Goal: Task Accomplishment & Management: Manage account settings

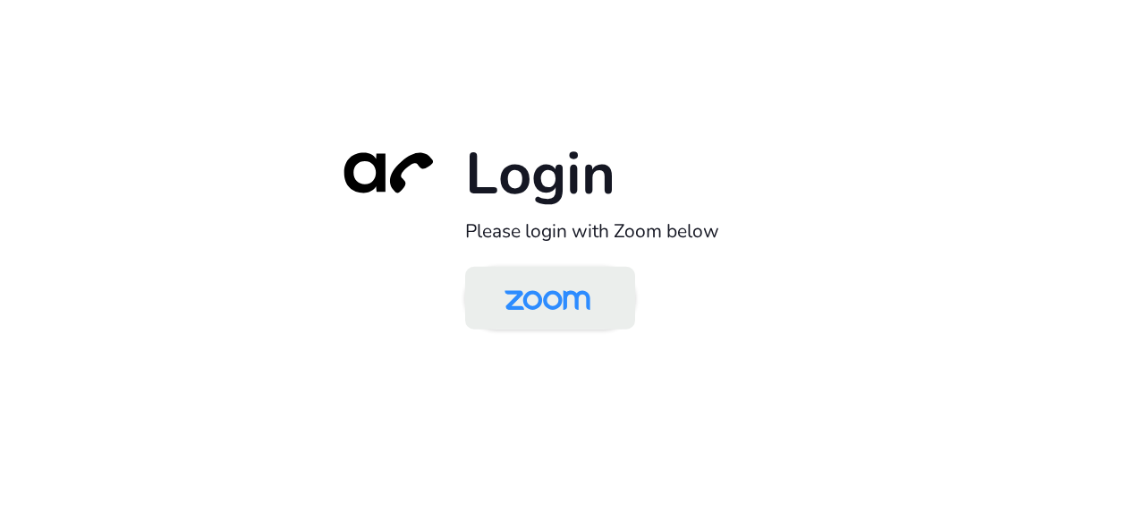
click at [533, 284] on img at bounding box center [547, 299] width 123 height 58
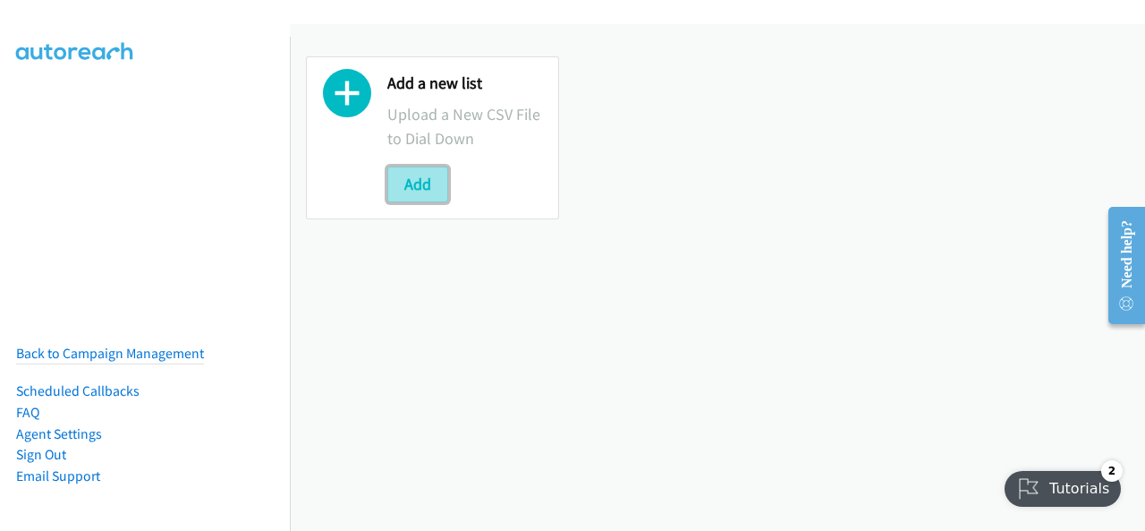
click at [433, 185] on button "Add" at bounding box center [417, 184] width 61 height 36
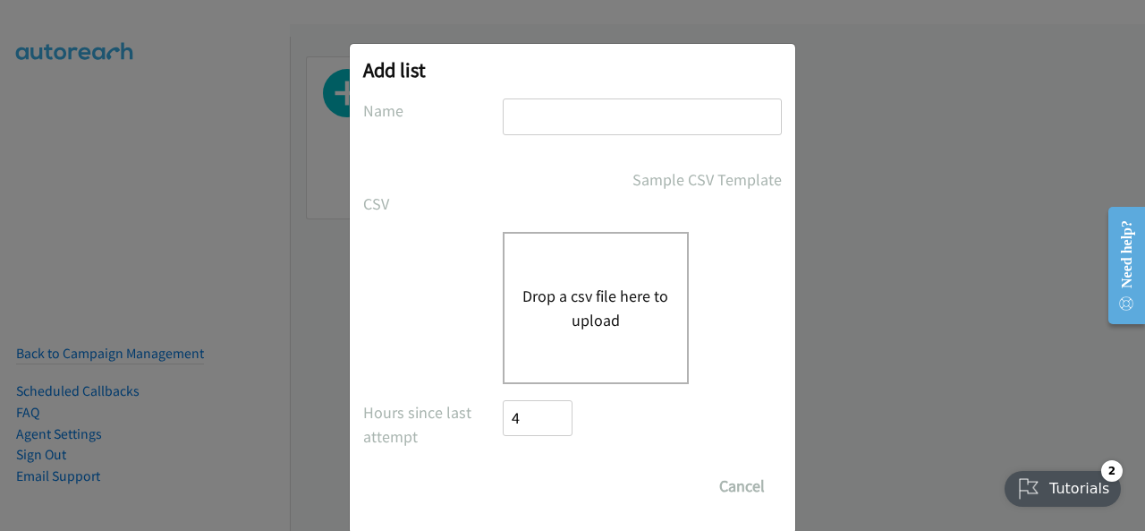
click at [571, 118] on input "text" at bounding box center [642, 116] width 279 height 37
type input "Saudi Arabia"
drag, startPoint x: 551, startPoint y: 300, endPoint x: 525, endPoint y: 311, distance: 28.4
click at [610, 348] on div "Drop a csv file here to upload" at bounding box center [596, 308] width 186 height 152
drag, startPoint x: 599, startPoint y: 332, endPoint x: 573, endPoint y: 321, distance: 28.9
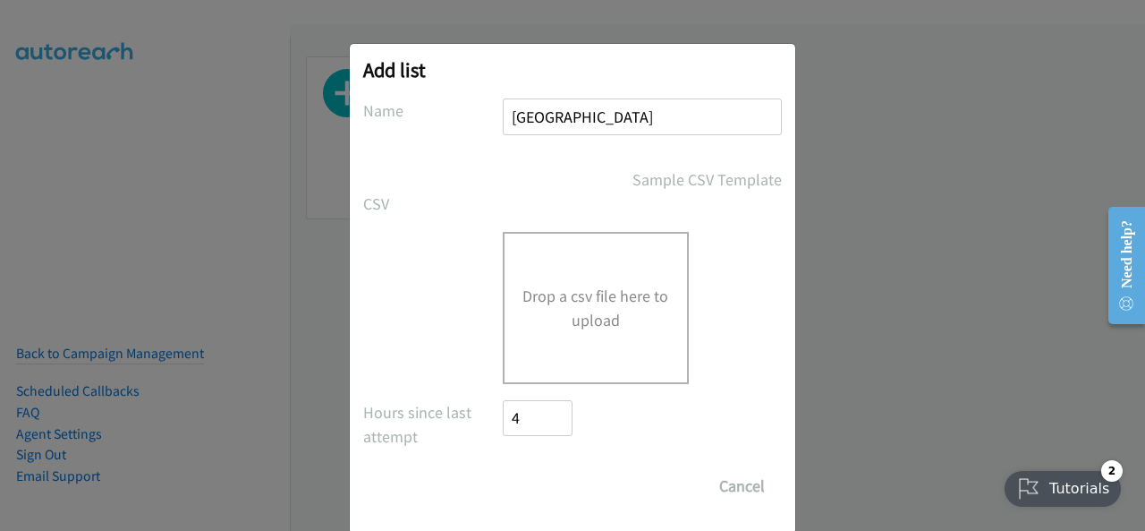
click at [573, 321] on button "Drop a csv file here to upload" at bounding box center [596, 308] width 147 height 48
click at [998, 365] on div "Add list No phone fields were returned for that Report or List View Please uplo…" at bounding box center [572, 273] width 1145 height 514
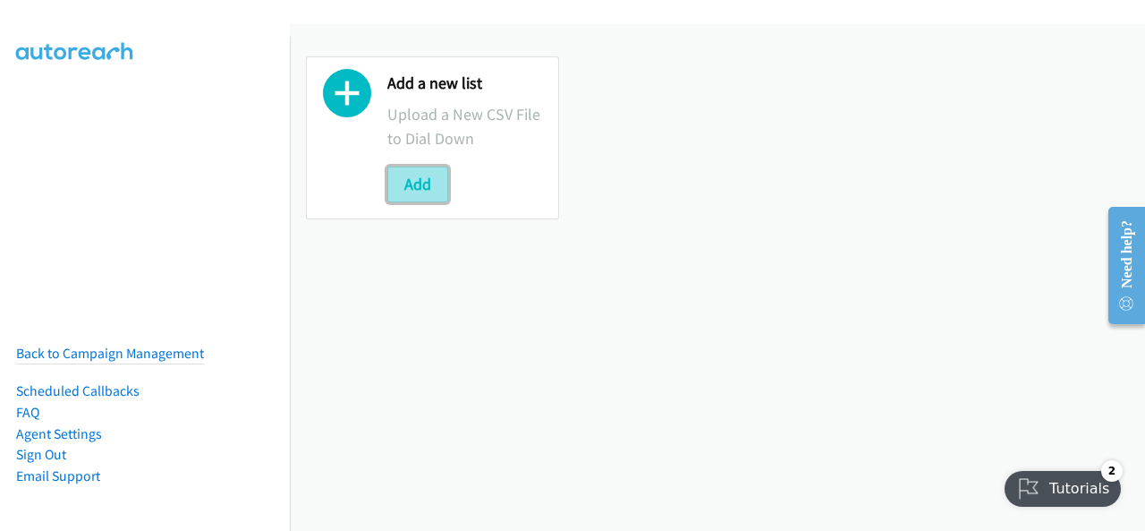
click at [431, 184] on button "Add" at bounding box center [417, 184] width 61 height 36
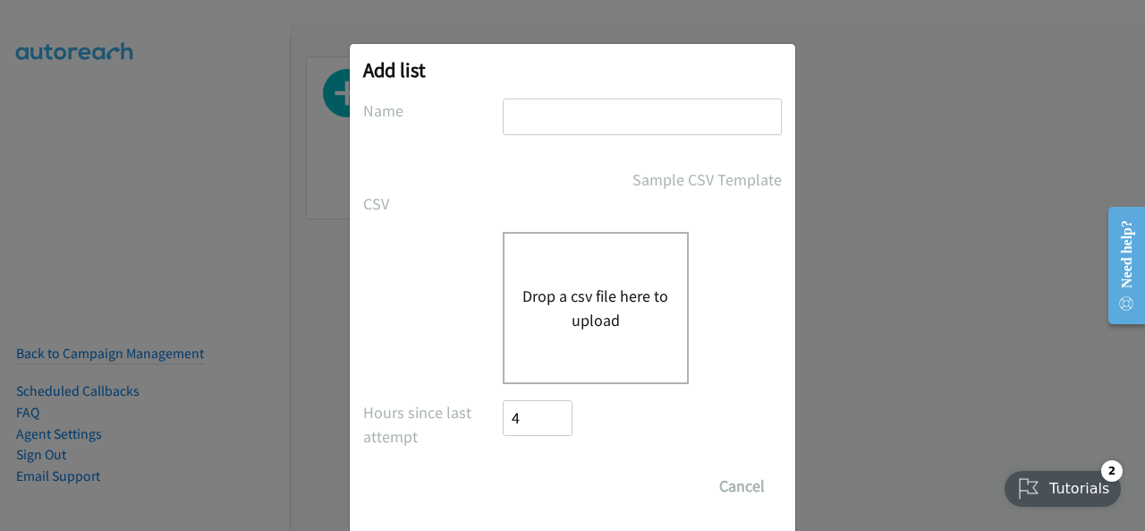
click at [578, 121] on input "text" at bounding box center [642, 116] width 279 height 37
type input "[GEOGRAPHIC_DATA]"
click at [586, 302] on button "Drop a csv file here to upload" at bounding box center [596, 308] width 147 height 48
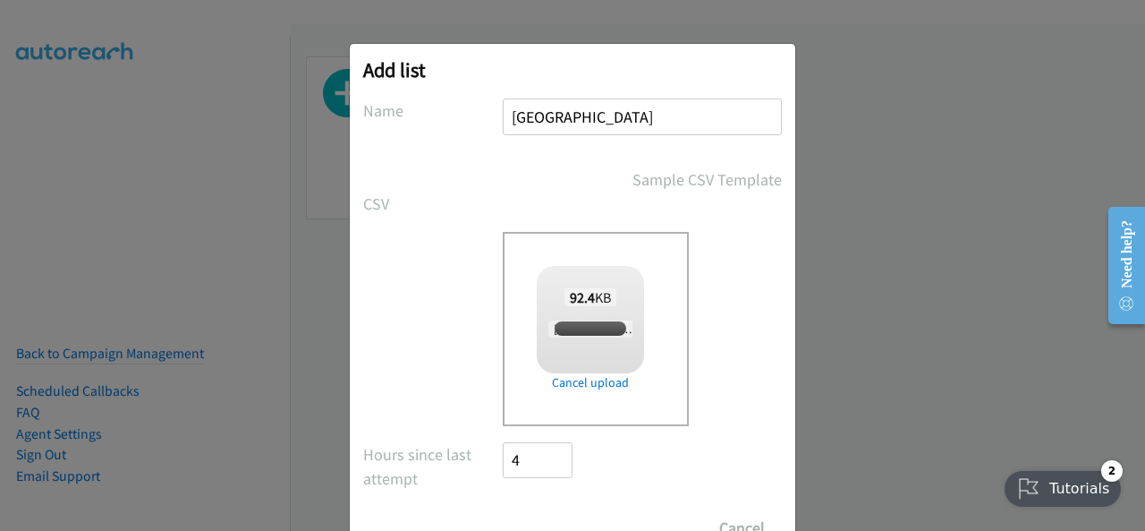
checkbox input "true"
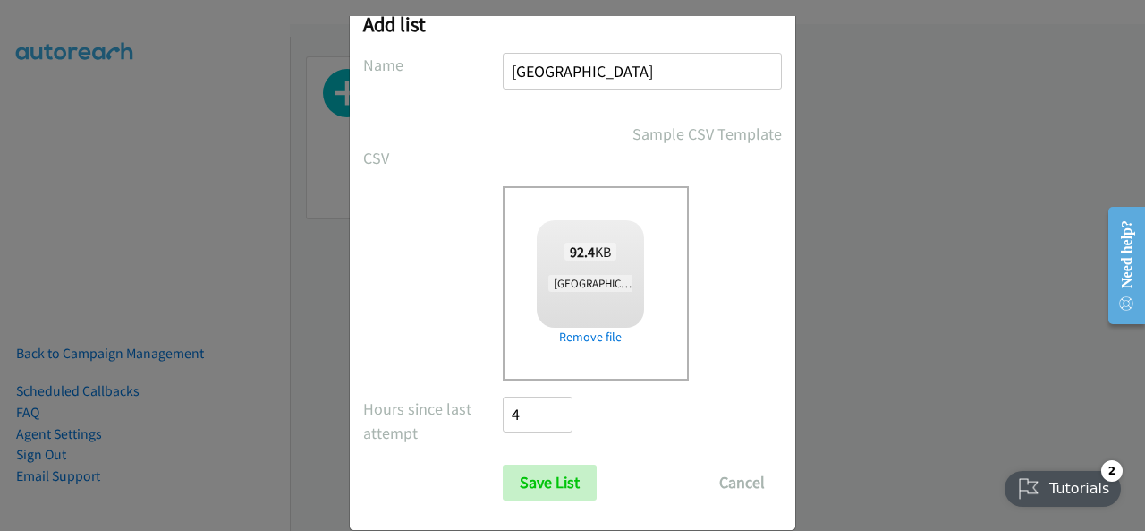
scroll to position [72, 0]
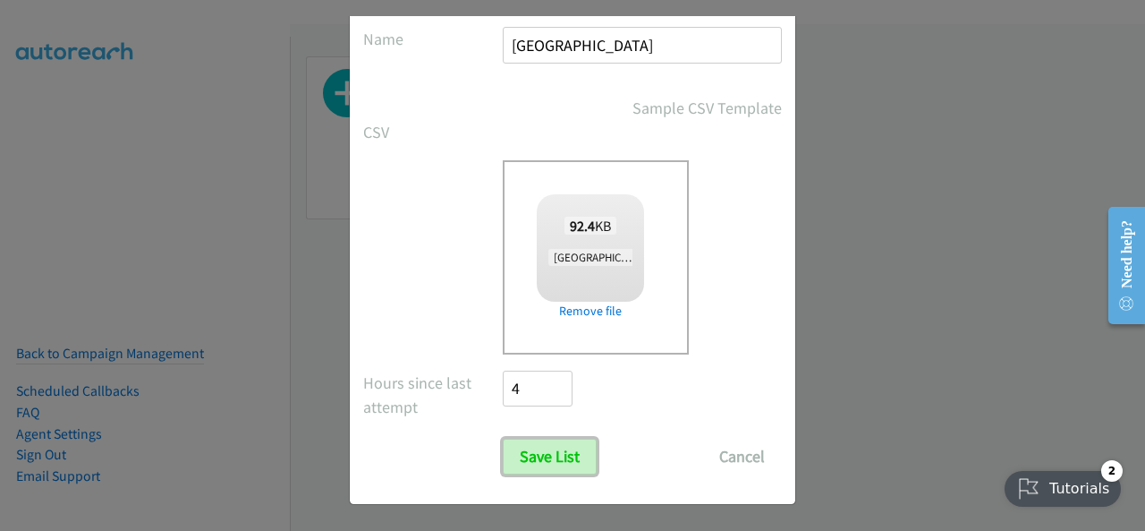
drag, startPoint x: 544, startPoint y: 455, endPoint x: 830, endPoint y: 312, distance: 320.1
click at [540, 439] on input "Save List" at bounding box center [550, 456] width 94 height 36
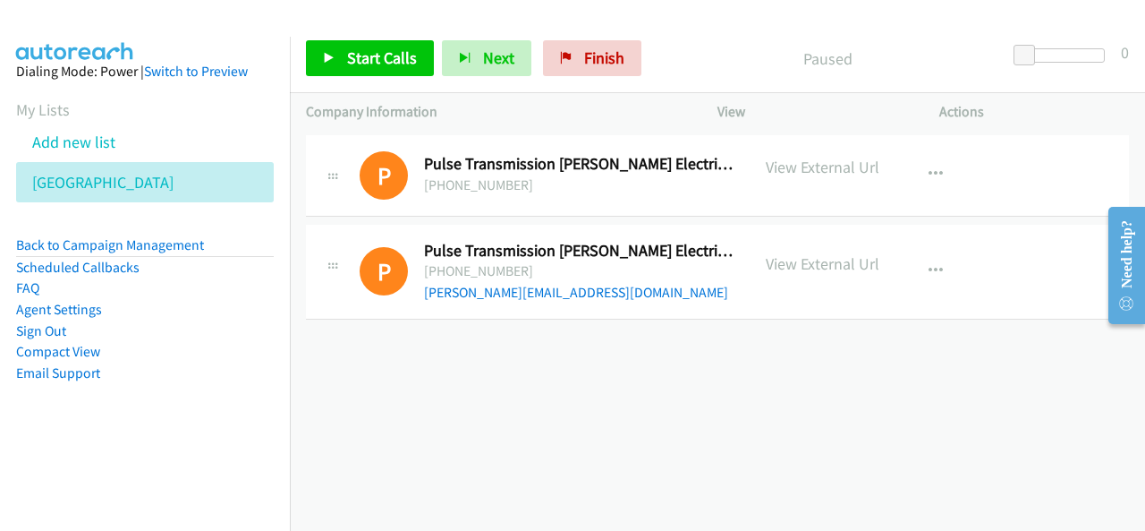
drag, startPoint x: 1144, startPoint y: 17, endPoint x: 538, endPoint y: 446, distance: 743.3
click at [538, 446] on div "+1 415-964-1034 Call failed - Please reload the list and try again The Callbar …" at bounding box center [717, 331] width 855 height 400
click at [831, 166] on p "View External Url" at bounding box center [823, 167] width 114 height 24
click at [105, 144] on link "Add new list" at bounding box center [73, 142] width 83 height 21
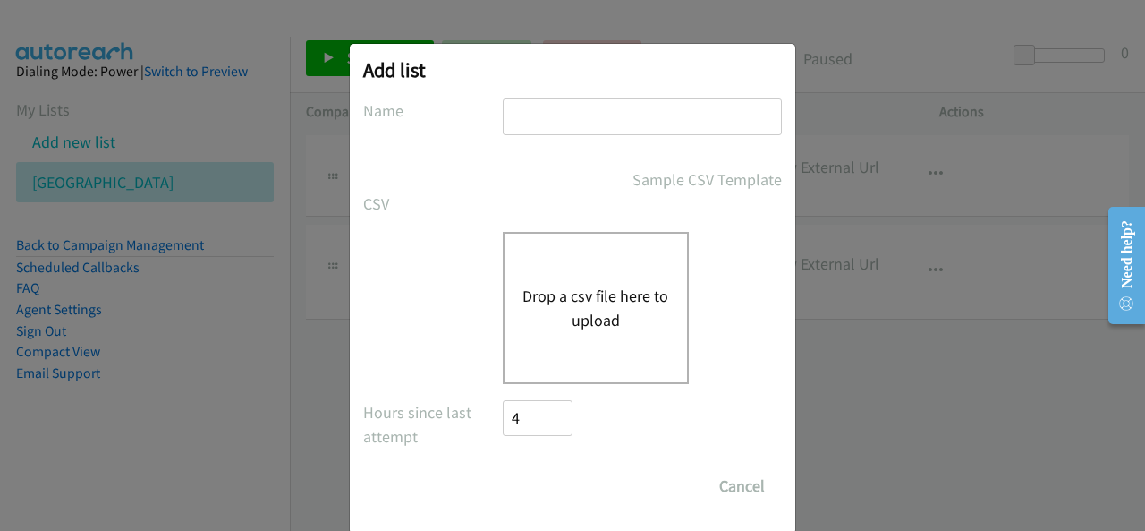
click at [510, 110] on input "text" at bounding box center [642, 116] width 279 height 37
click at [576, 341] on div "Drop a csv file here to upload" at bounding box center [596, 308] width 186 height 152
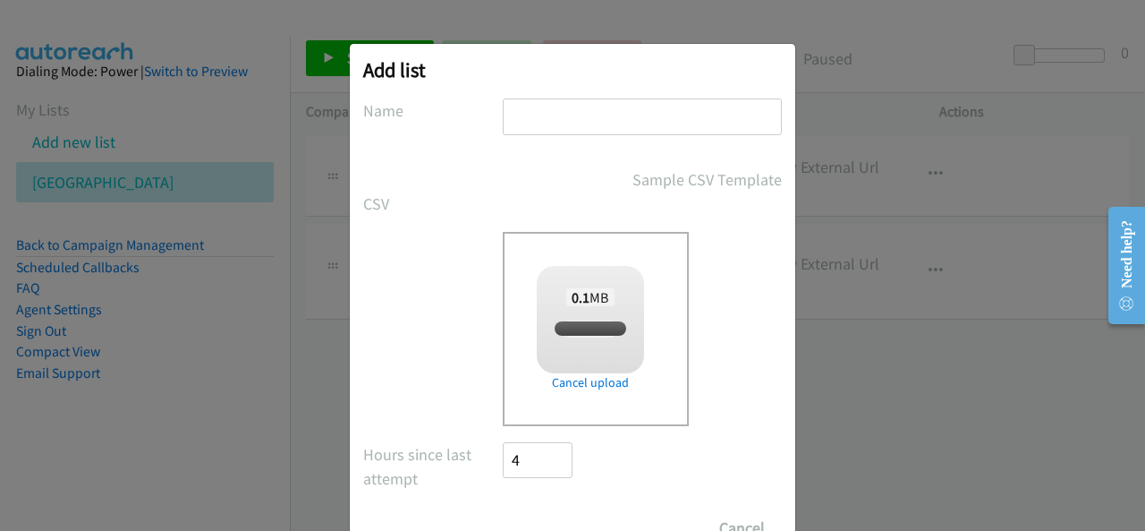
checkbox input "true"
click at [557, 119] on input "text" at bounding box center [642, 116] width 279 height 37
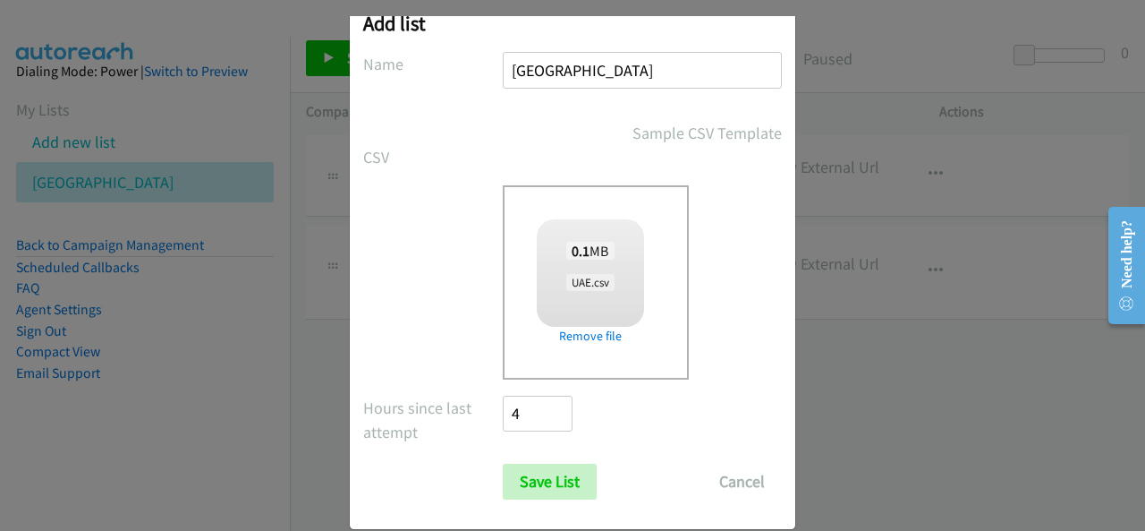
scroll to position [72, 0]
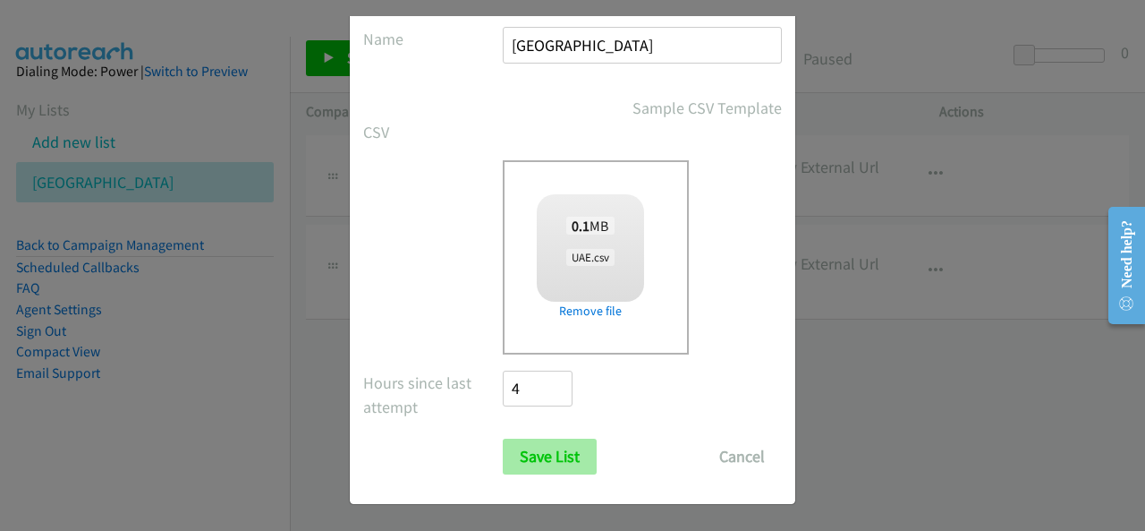
type input "UAE"
click at [562, 461] on input "Save List" at bounding box center [550, 456] width 94 height 36
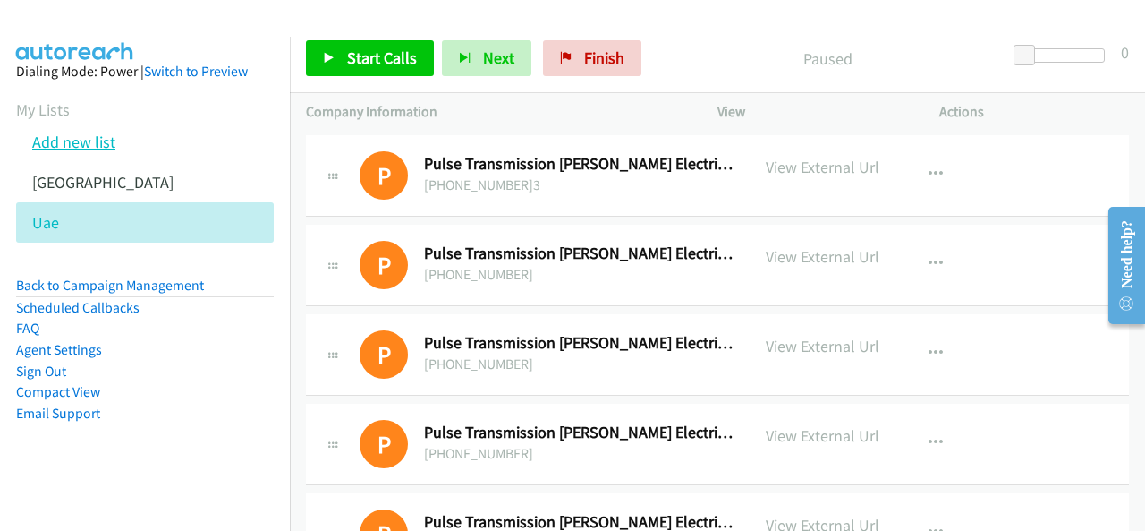
click at [81, 140] on link "Add new list" at bounding box center [73, 142] width 83 height 21
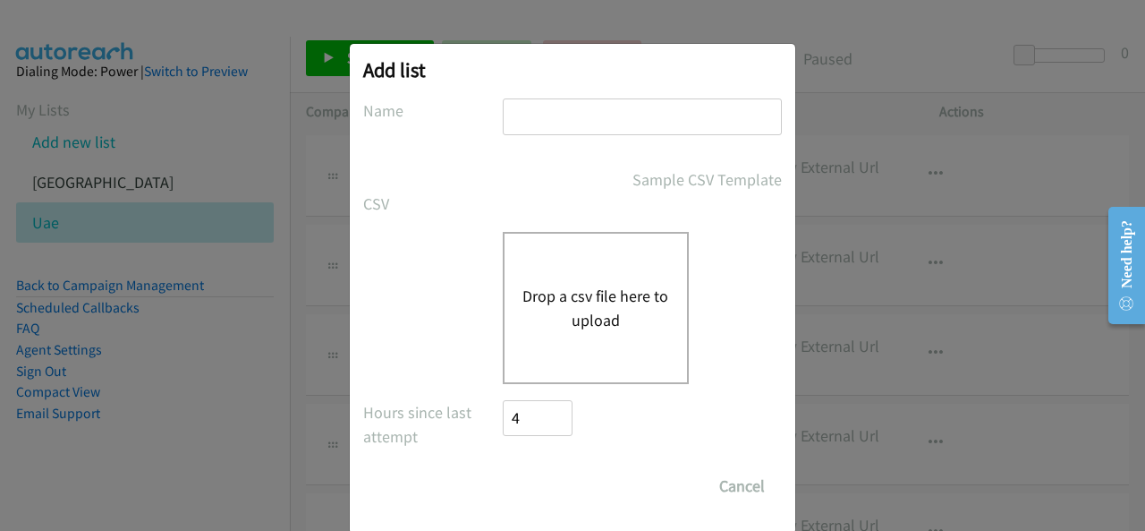
click at [558, 117] on input "text" at bounding box center [642, 116] width 279 height 37
click at [557, 280] on div "Drop a csv file here to upload" at bounding box center [596, 308] width 186 height 152
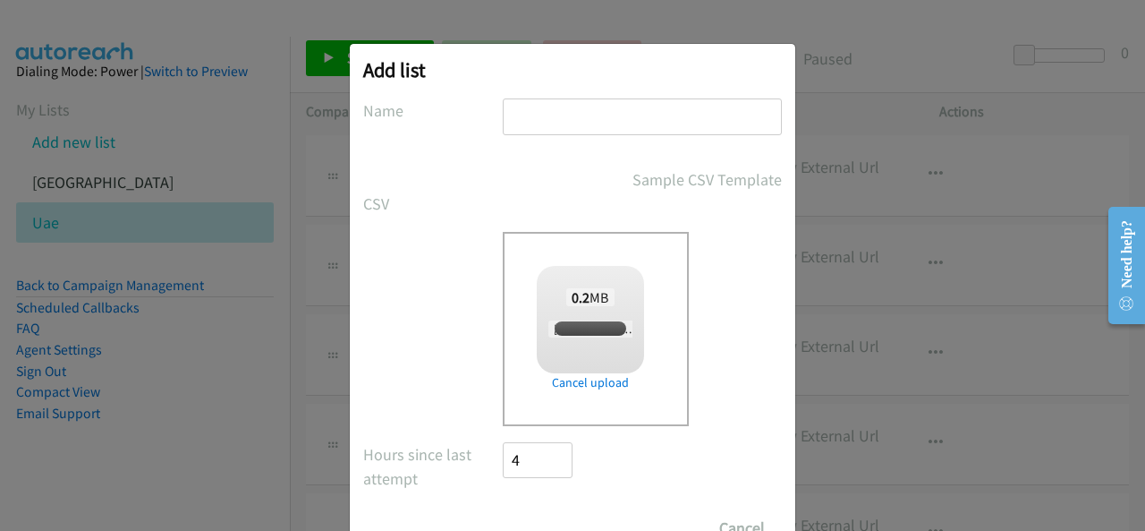
checkbox input "true"
click at [616, 132] on input "text" at bounding box center [642, 116] width 279 height 37
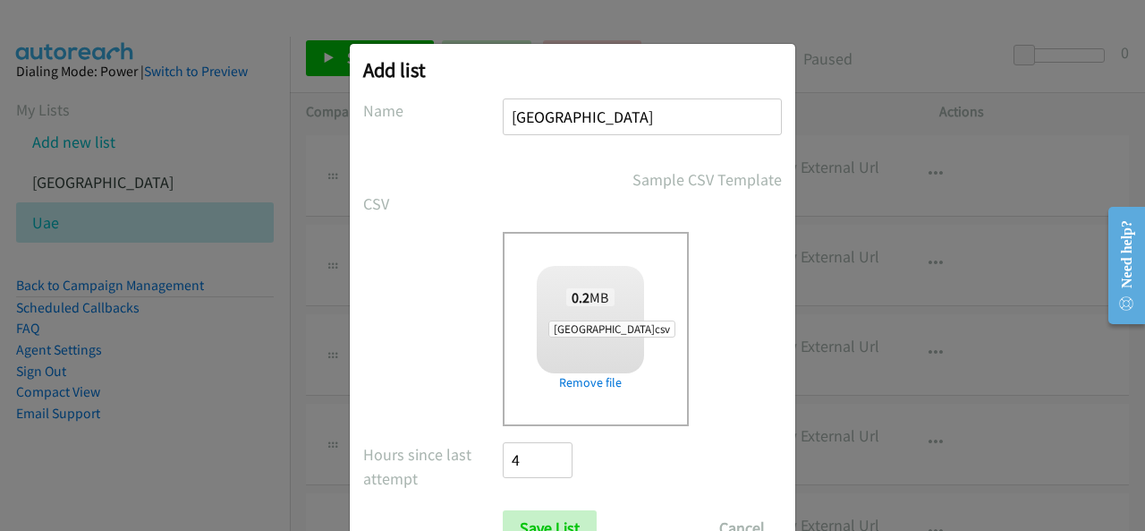
scroll to position [72, 0]
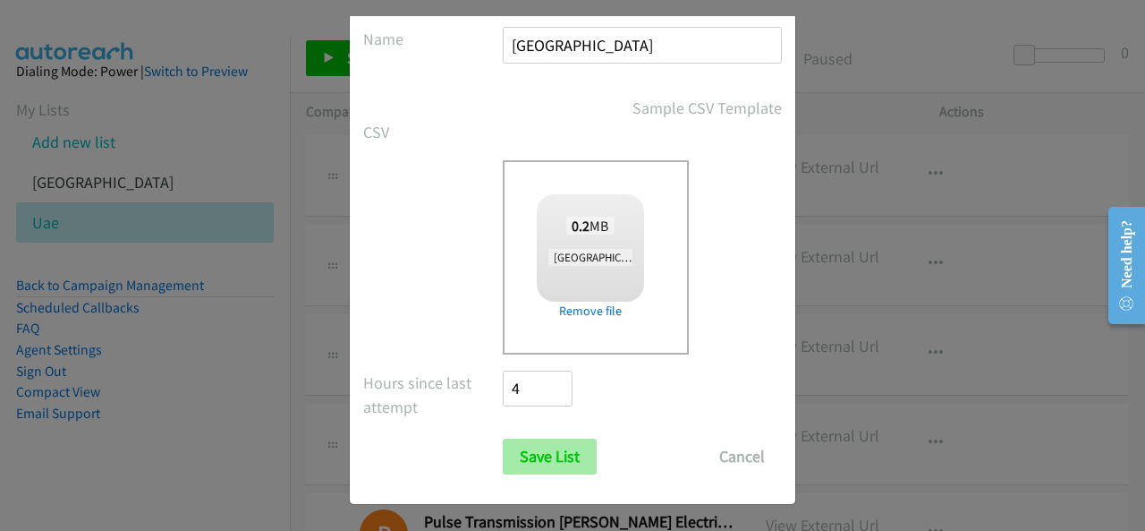
type input "[GEOGRAPHIC_DATA]"
click at [515, 460] on input "Save List" at bounding box center [550, 456] width 94 height 36
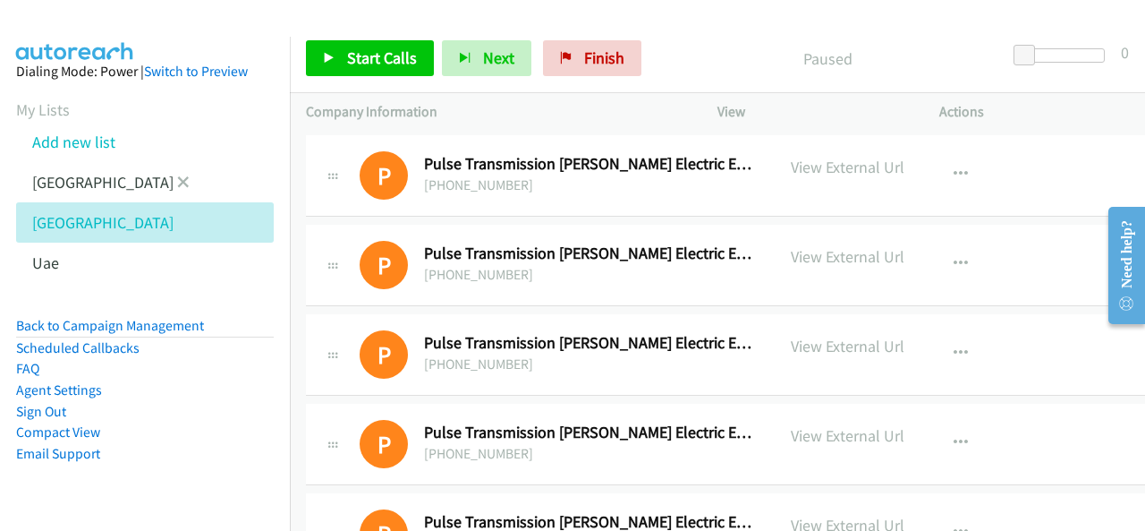
click at [122, 192] on li "[GEOGRAPHIC_DATA]" at bounding box center [161, 182] width 290 height 40
click at [50, 180] on link "[GEOGRAPHIC_DATA]" at bounding box center [102, 182] width 141 height 21
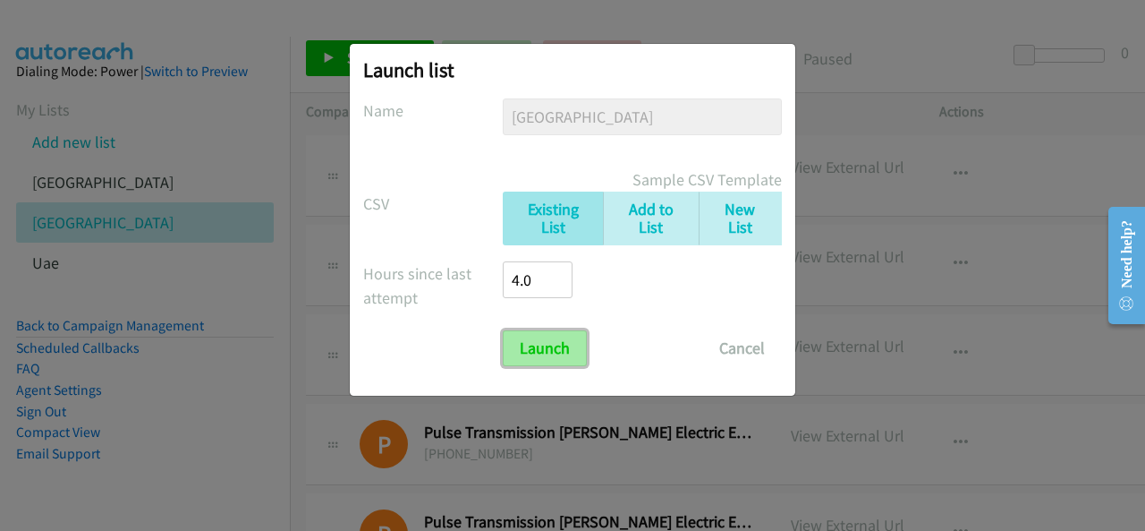
click at [541, 344] on input "Launch" at bounding box center [545, 348] width 84 height 36
click at [540, 344] on input "Launch" at bounding box center [545, 348] width 84 height 36
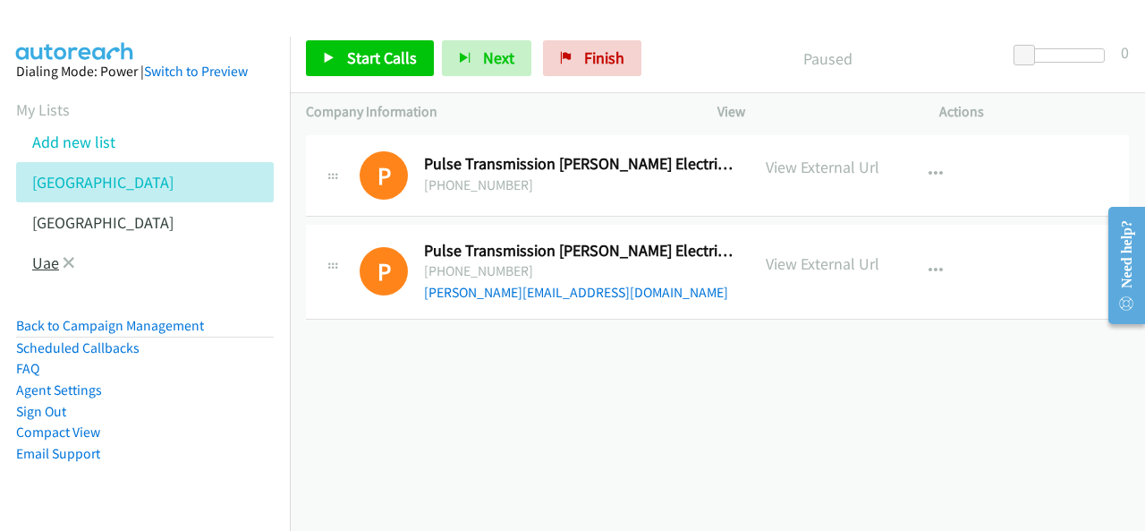
click at [44, 269] on link "Uae" at bounding box center [45, 262] width 27 height 21
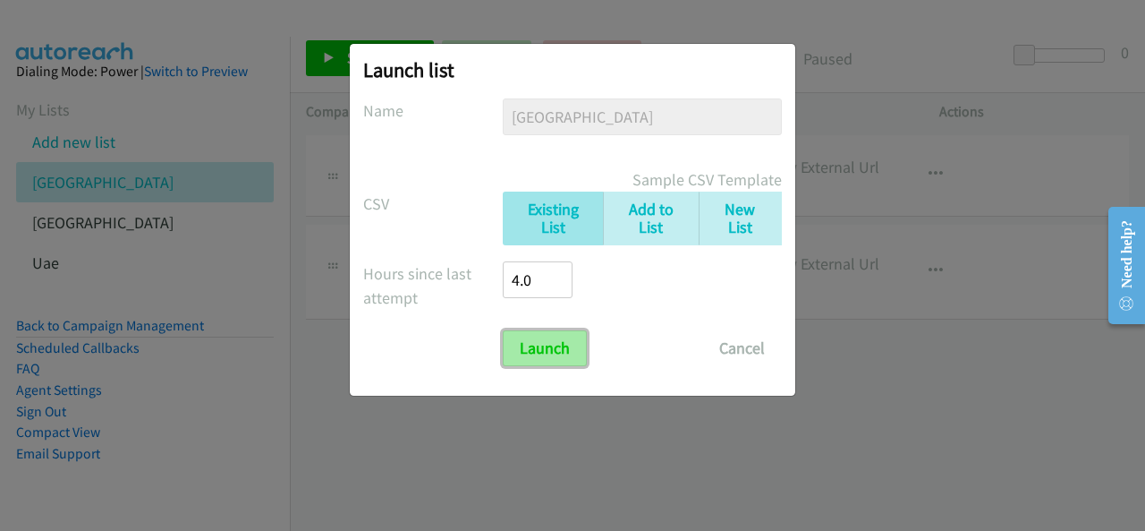
click at [582, 353] on input "Launch" at bounding box center [545, 348] width 84 height 36
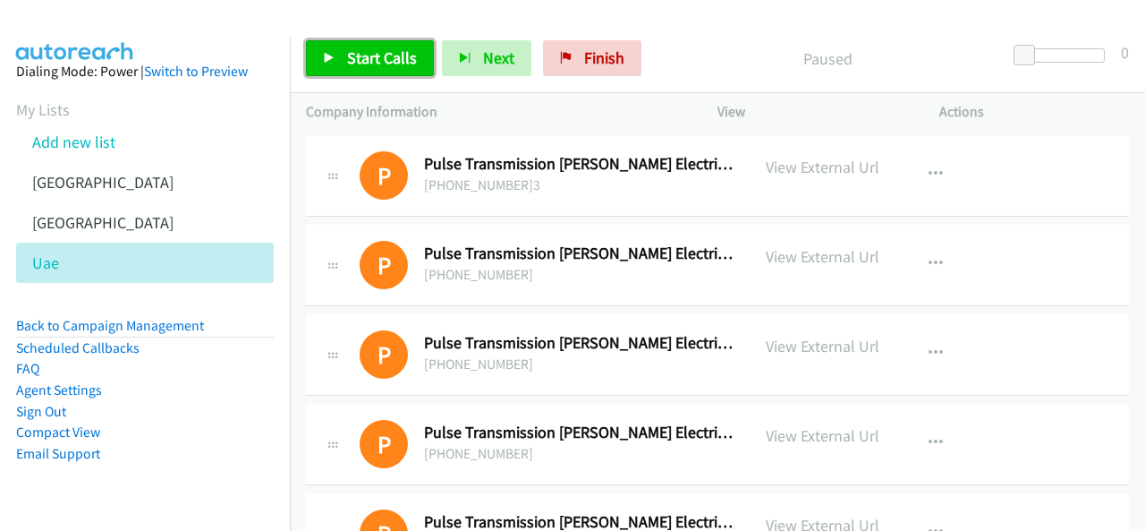
click at [369, 64] on span "Start Calls" at bounding box center [382, 57] width 70 height 21
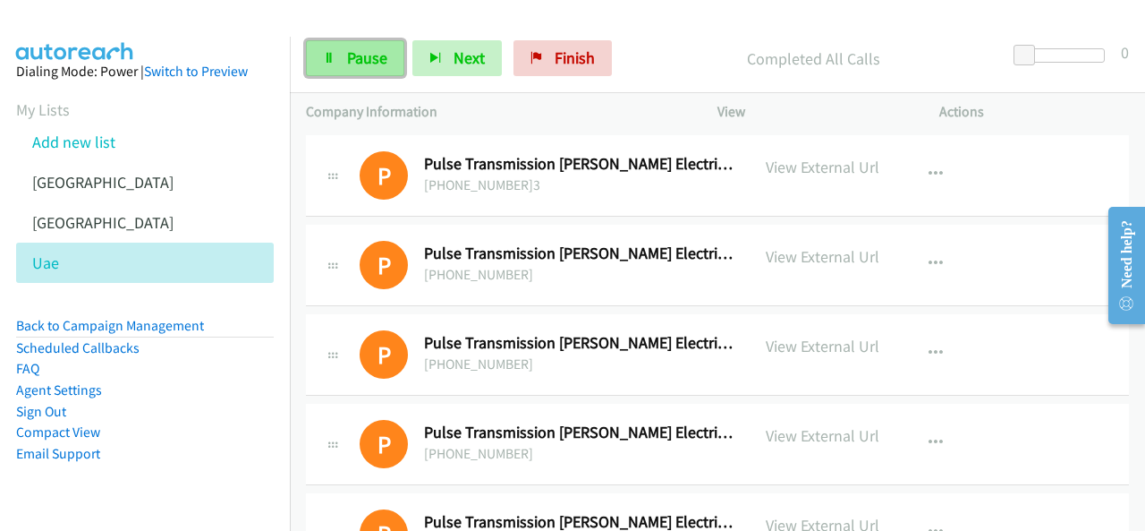
click at [362, 58] on span "Pause" at bounding box center [367, 57] width 40 height 21
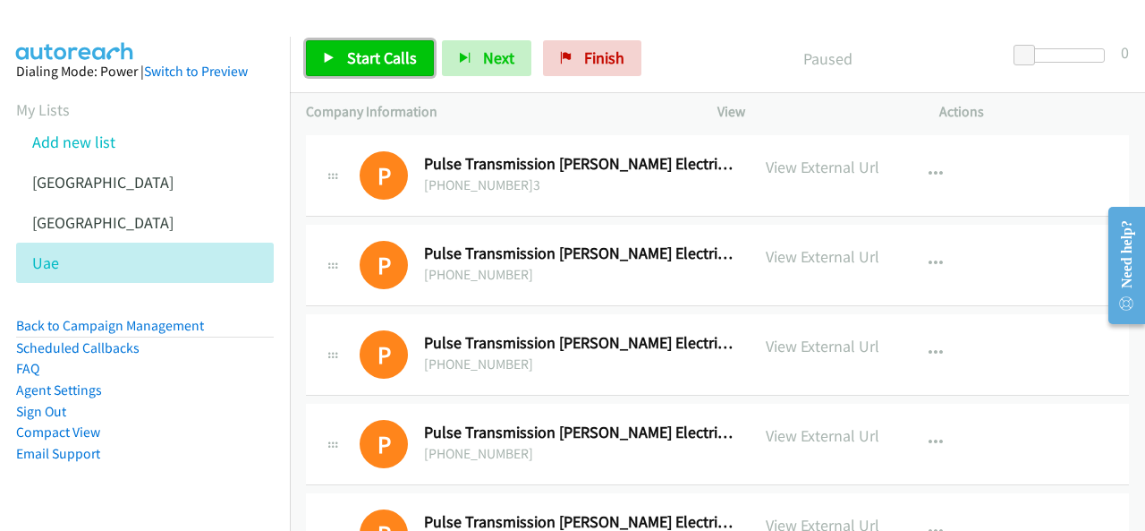
click at [362, 58] on span "Start Calls" at bounding box center [382, 57] width 70 height 21
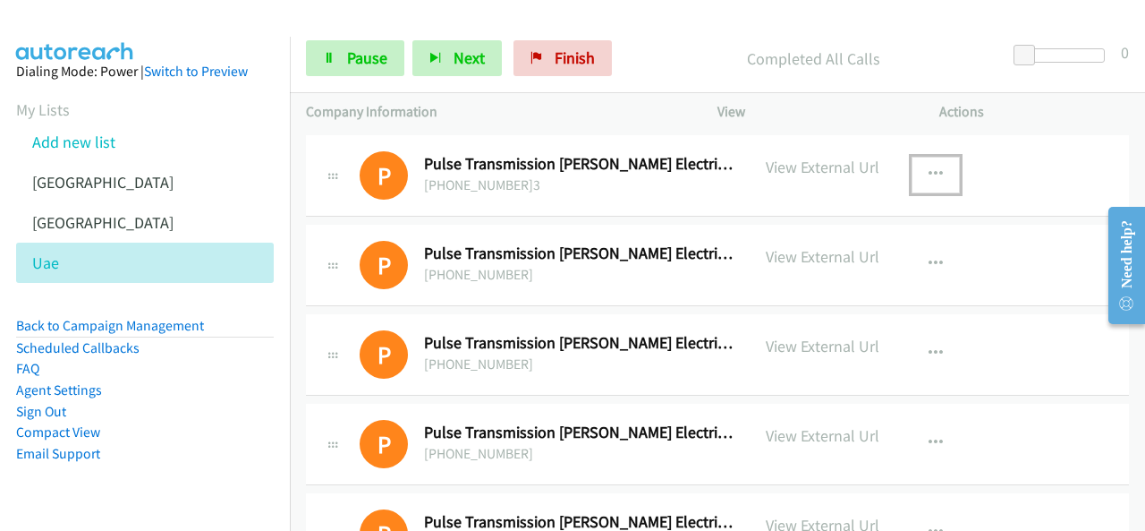
click at [929, 171] on icon "button" at bounding box center [936, 174] width 14 height 14
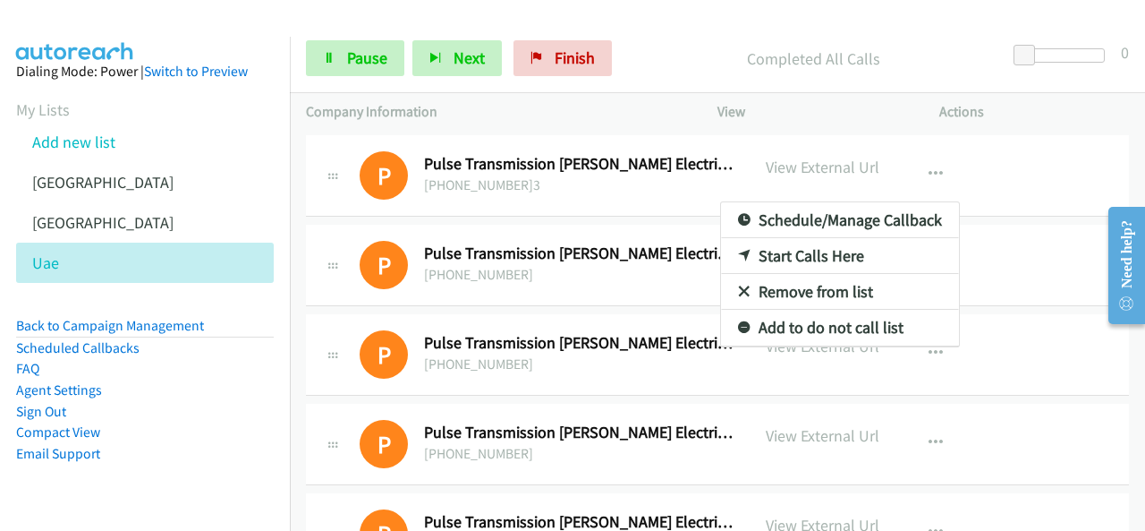
click at [841, 253] on link "Start Calls Here" at bounding box center [840, 256] width 238 height 36
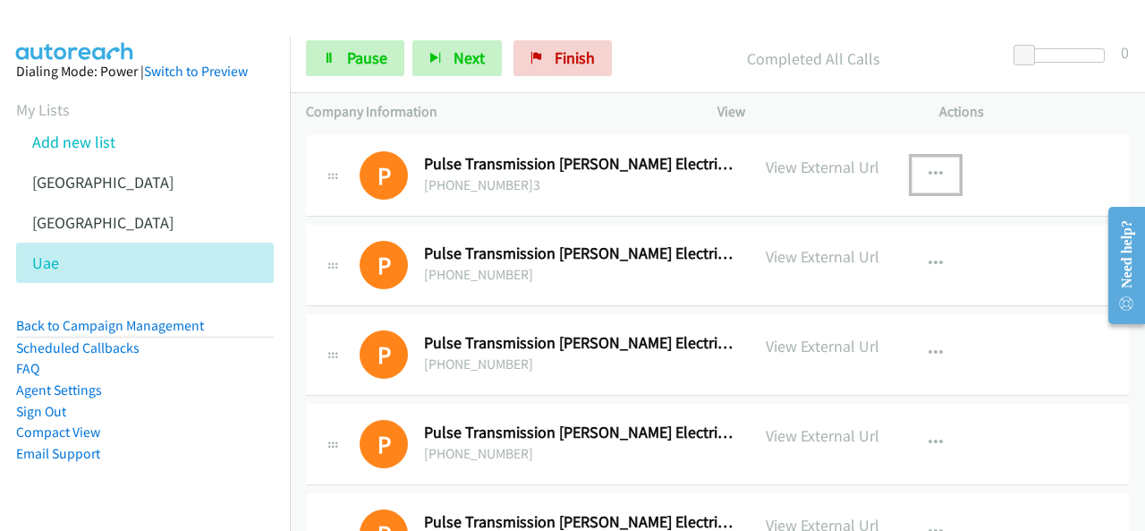
click at [930, 163] on button "button" at bounding box center [936, 175] width 48 height 36
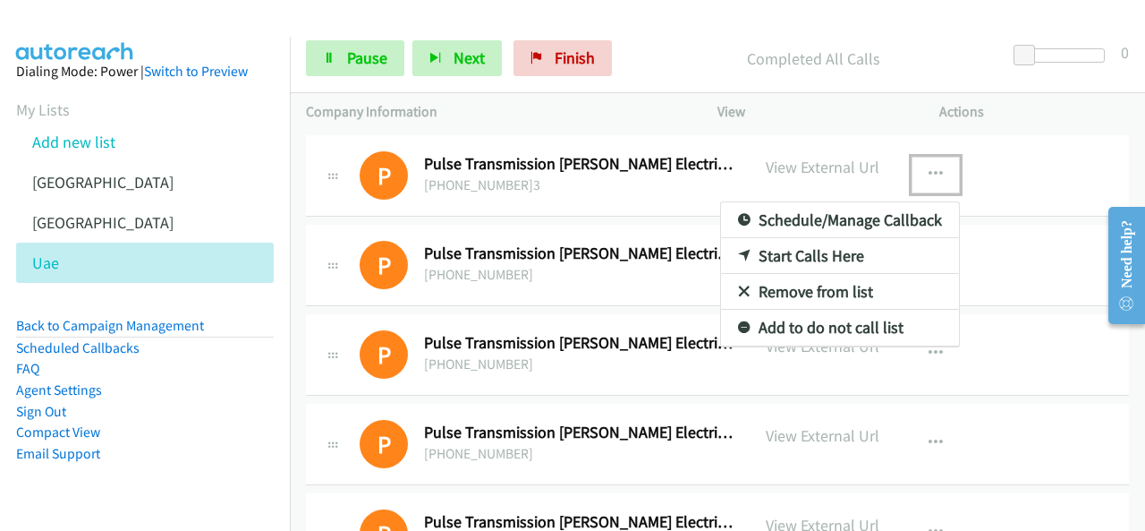
click at [778, 253] on link "Start Calls Here" at bounding box center [840, 256] width 238 height 36
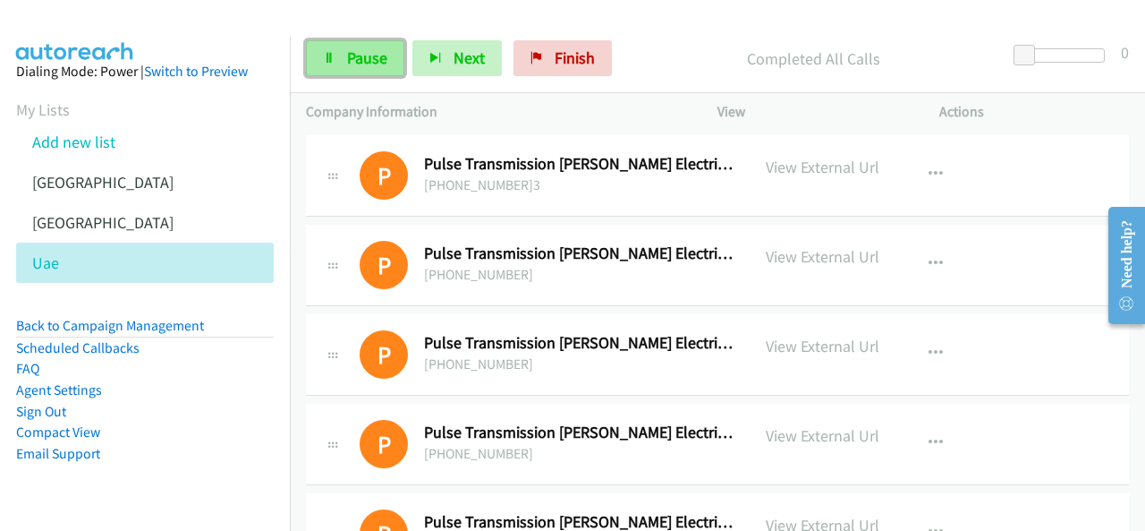
click at [323, 45] on link "Pause" at bounding box center [355, 58] width 98 height 36
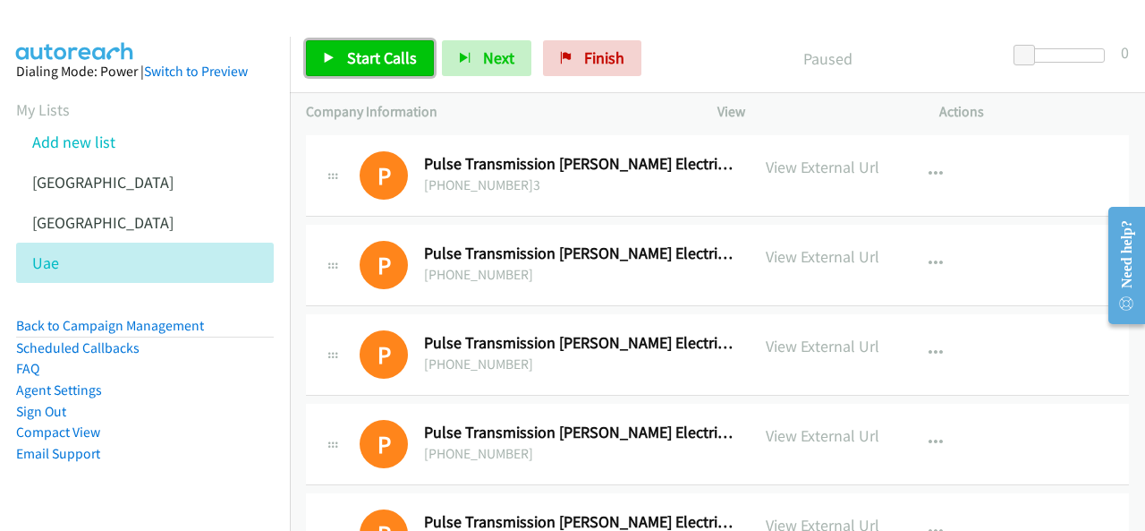
click at [341, 49] on link "Start Calls" at bounding box center [370, 58] width 128 height 36
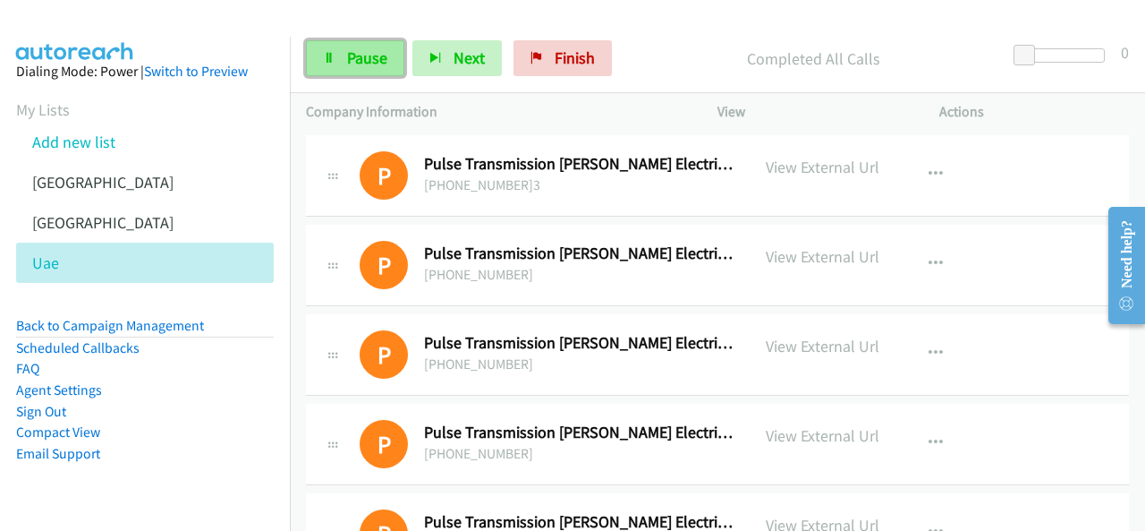
click at [374, 58] on span "Pause" at bounding box center [367, 57] width 40 height 21
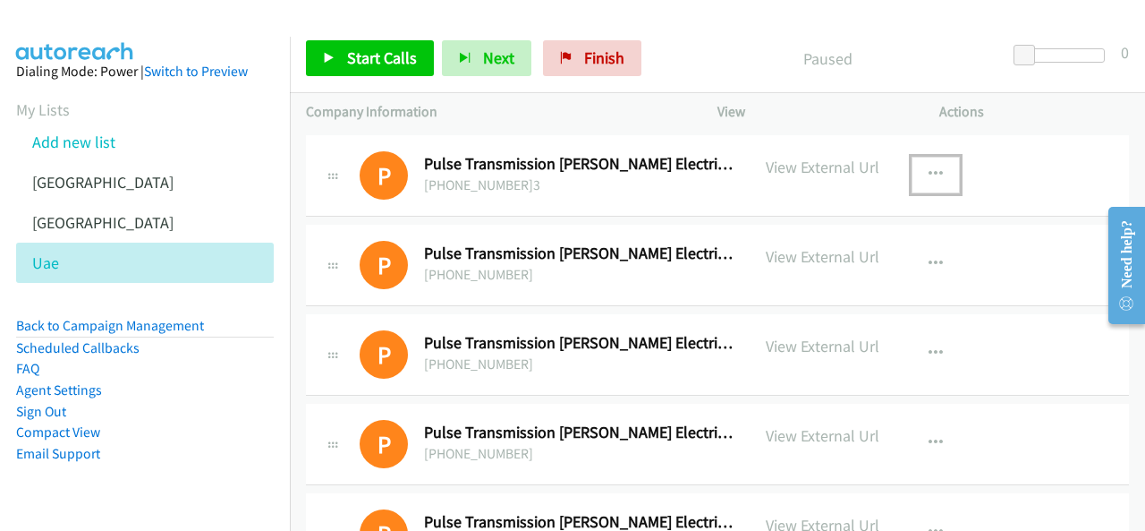
click at [929, 178] on icon "button" at bounding box center [936, 174] width 14 height 14
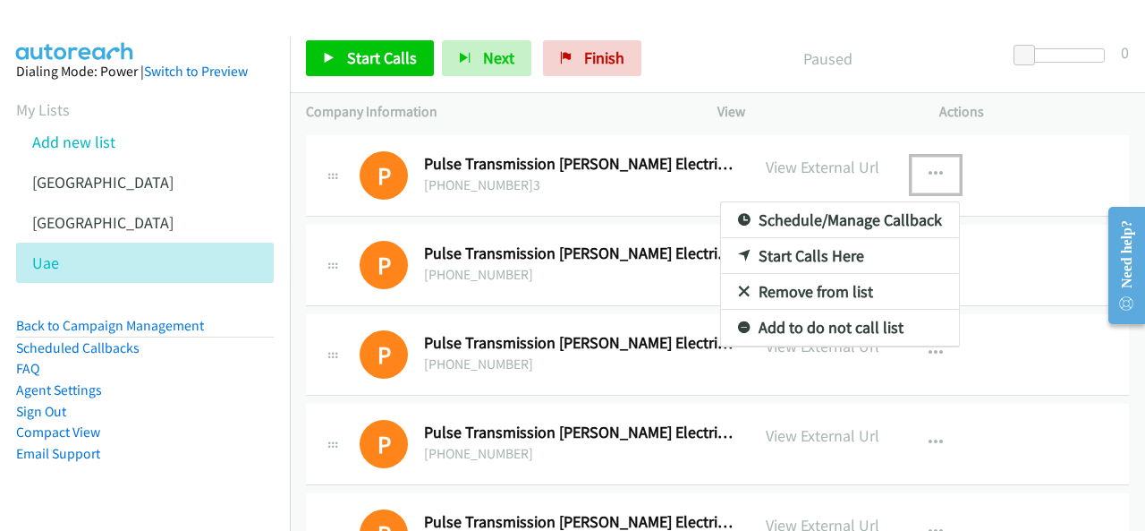
click at [820, 257] on link "Start Calls Here" at bounding box center [840, 256] width 238 height 36
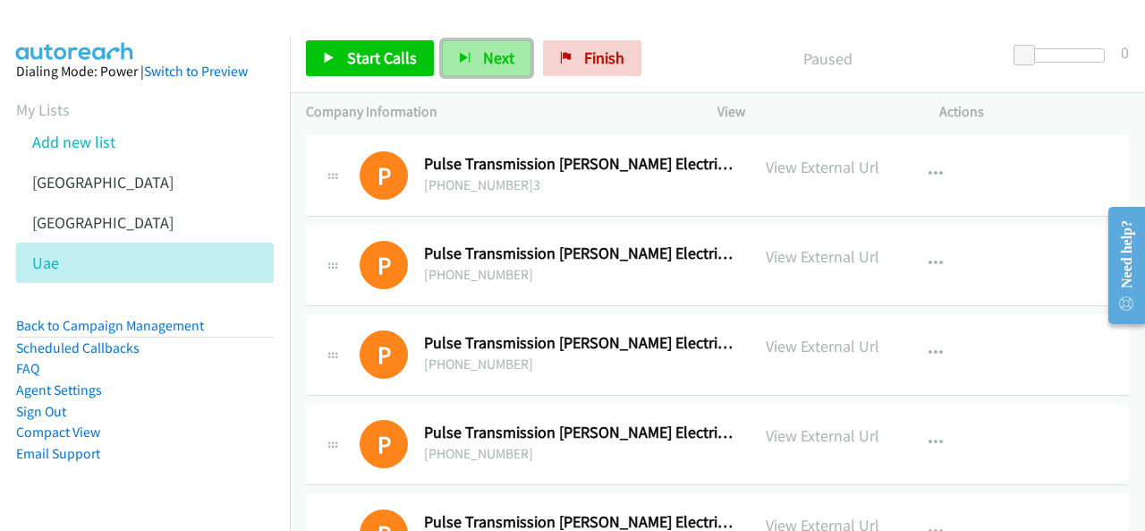
click at [467, 46] on button "Next" at bounding box center [486, 58] width 89 height 36
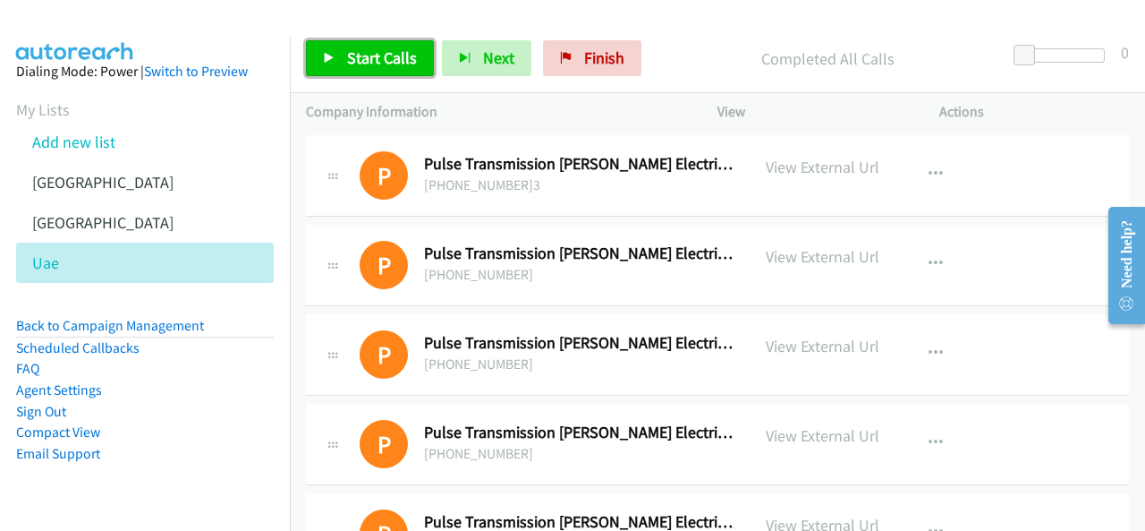
click at [376, 50] on span "Start Calls" at bounding box center [382, 57] width 70 height 21
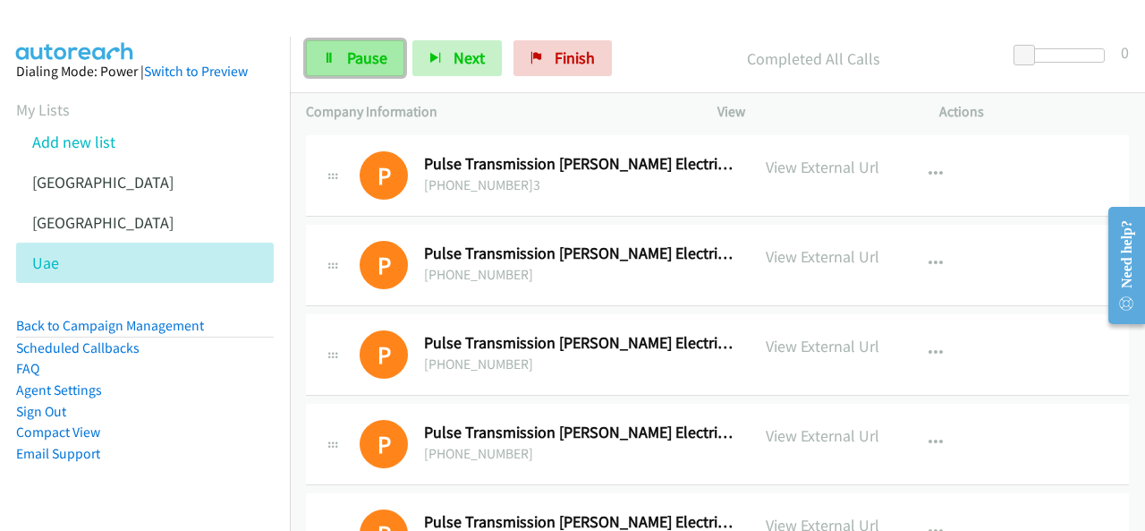
click at [381, 55] on span "Pause" at bounding box center [367, 57] width 40 height 21
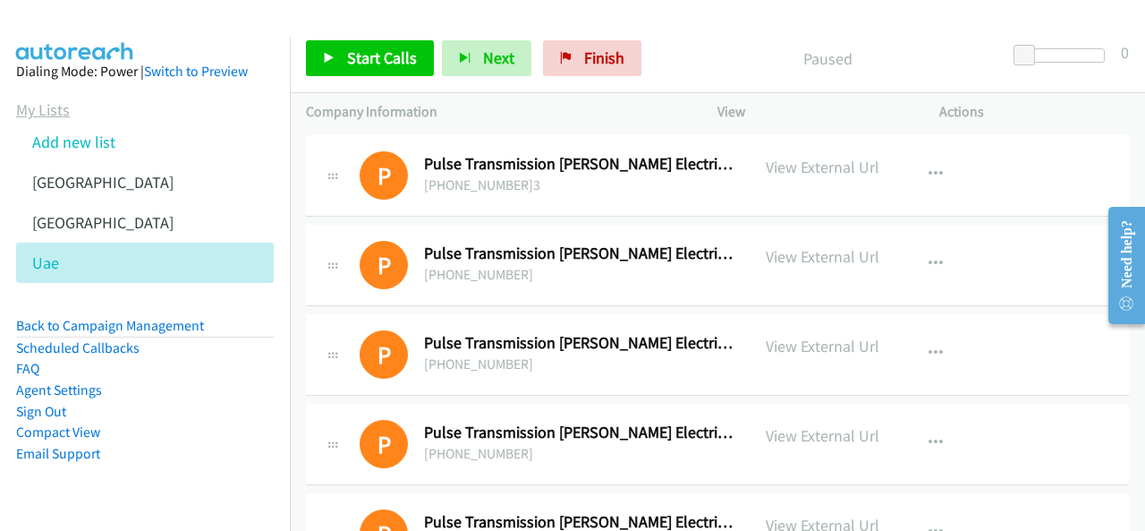
click at [52, 112] on link "My Lists" at bounding box center [43, 109] width 54 height 21
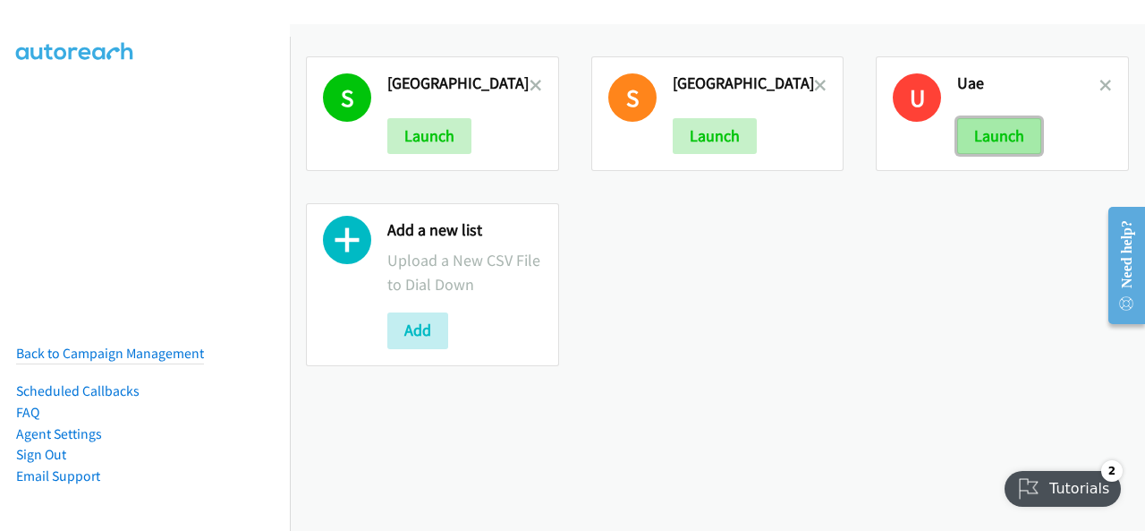
click at [1012, 144] on button "Launch" at bounding box center [999, 136] width 84 height 36
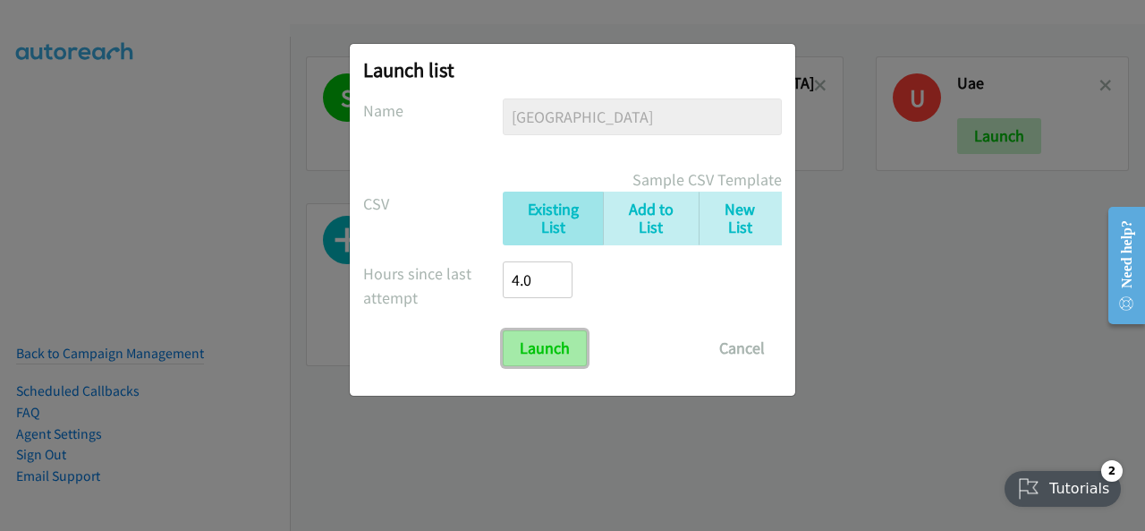
click at [529, 342] on input "Launch" at bounding box center [545, 348] width 84 height 36
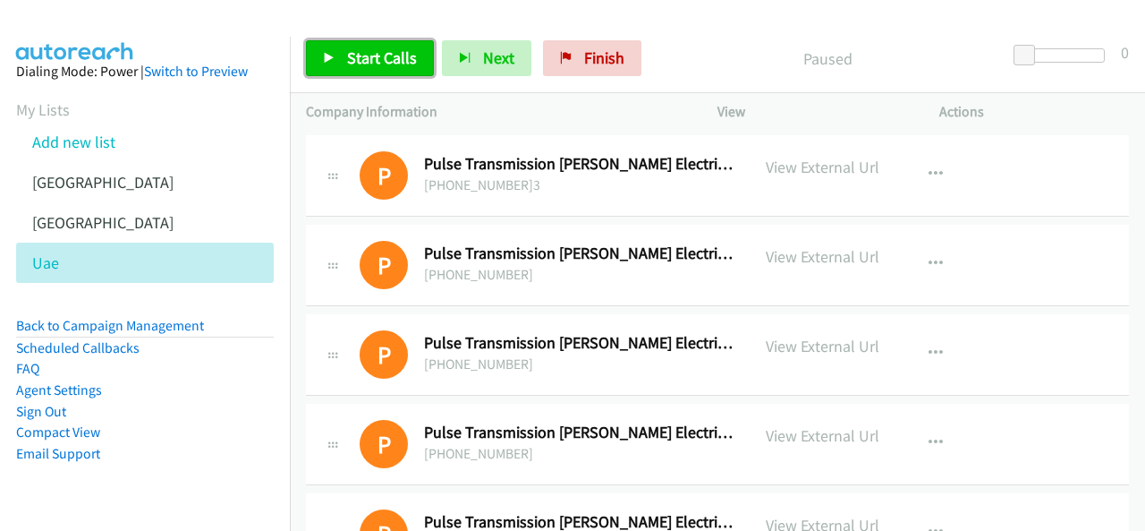
click at [382, 57] on span "Start Calls" at bounding box center [382, 57] width 70 height 21
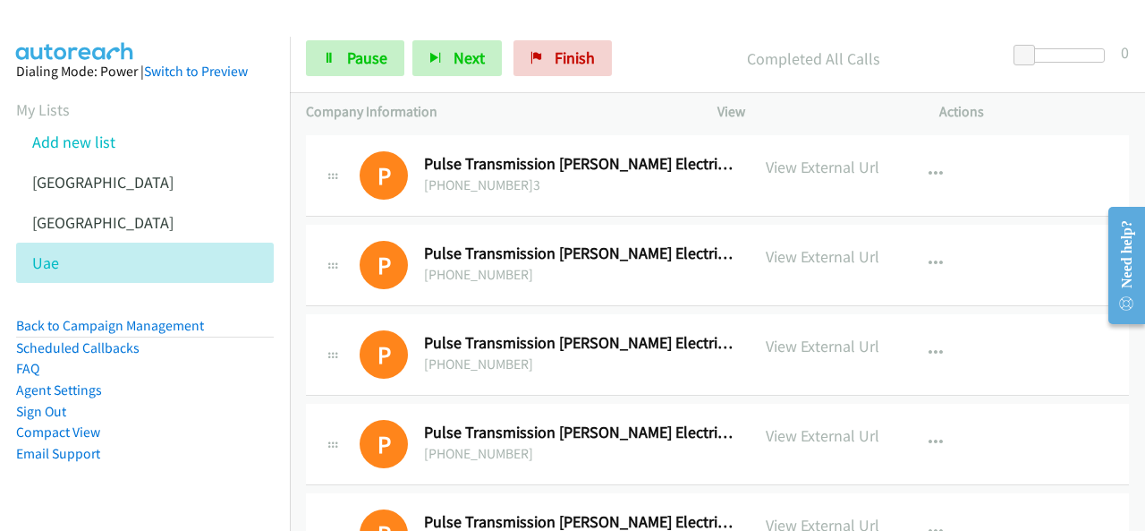
click at [335, 176] on icon at bounding box center [332, 178] width 21 height 9
click at [939, 169] on button "button" at bounding box center [936, 175] width 48 height 36
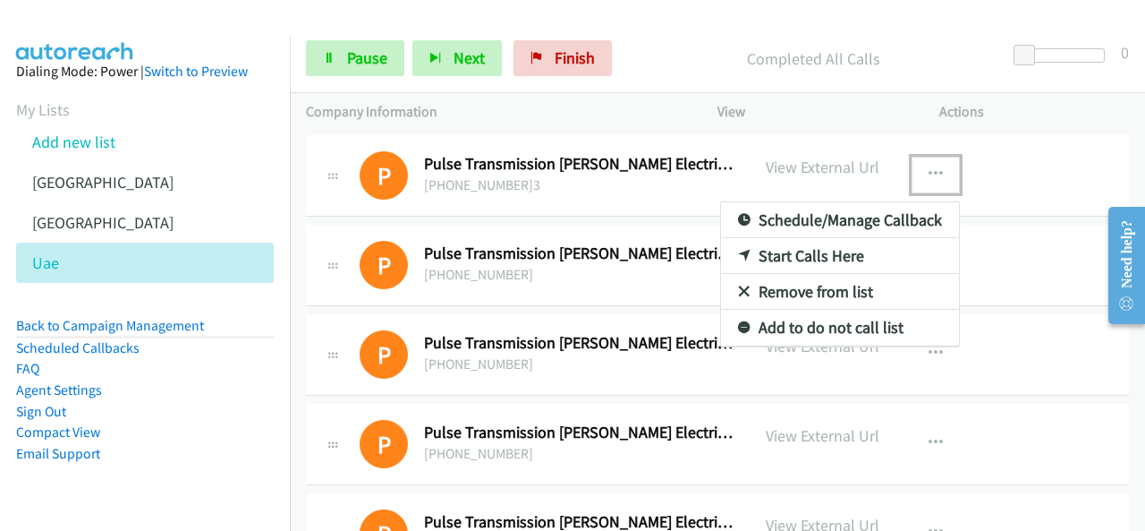
click at [809, 225] on link "Schedule/Manage Callback" at bounding box center [840, 220] width 238 height 36
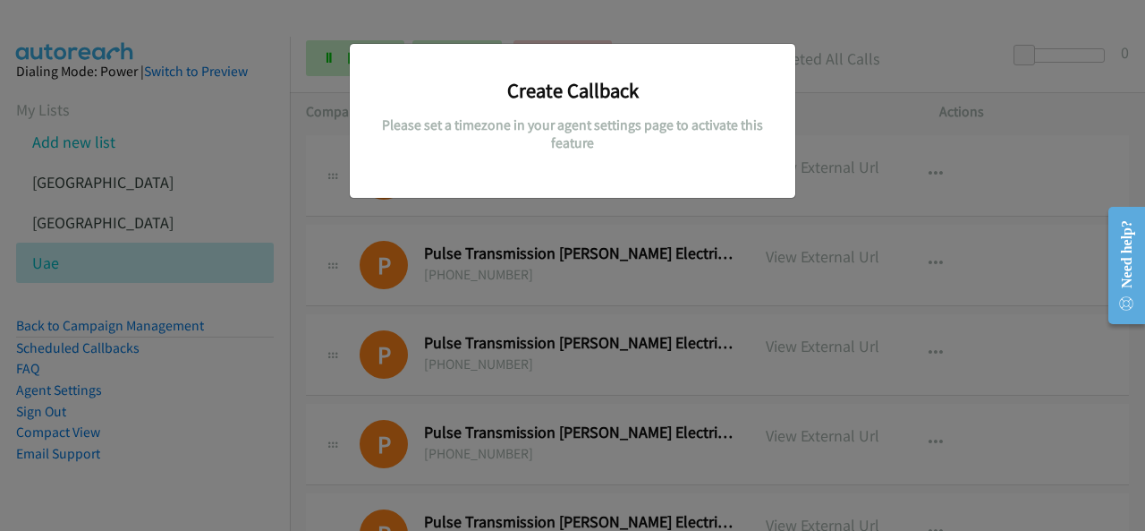
click at [809, 225] on div "Create Callback Please set a timezone in your agent settings page to activate t…" at bounding box center [572, 273] width 1145 height 514
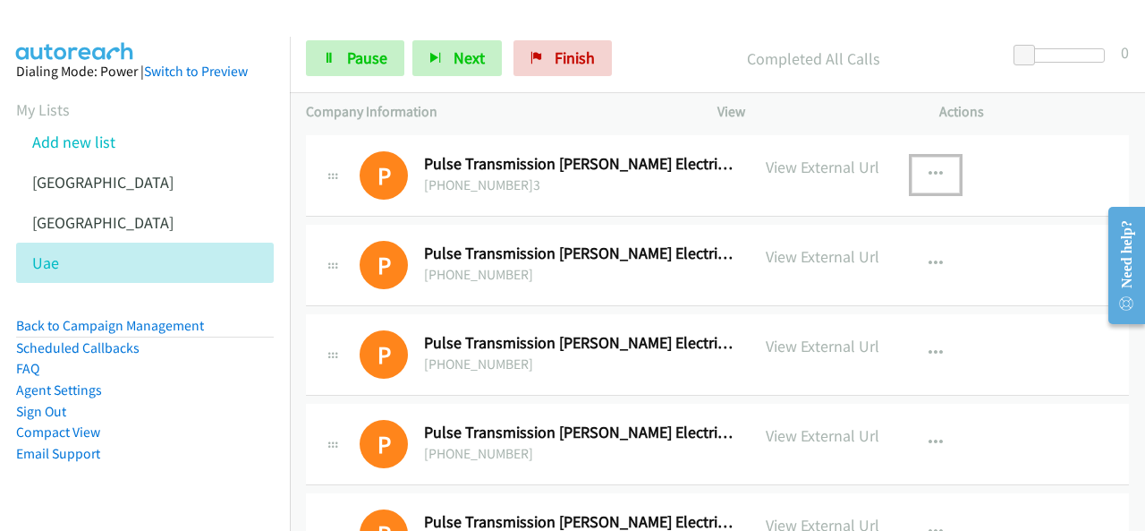
click at [929, 174] on icon "button" at bounding box center [936, 174] width 14 height 14
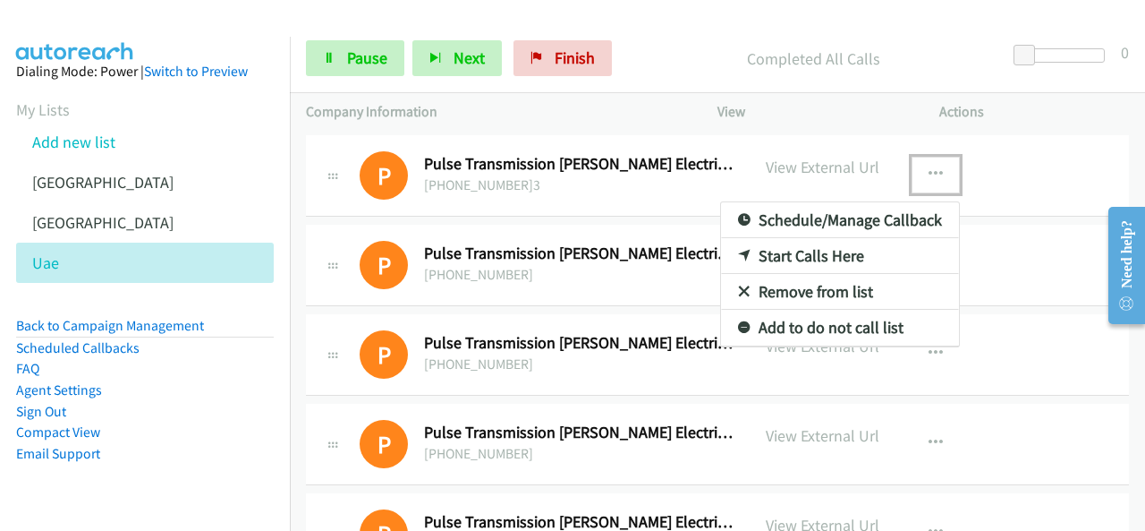
click at [803, 244] on link "Start Calls Here" at bounding box center [840, 256] width 238 height 36
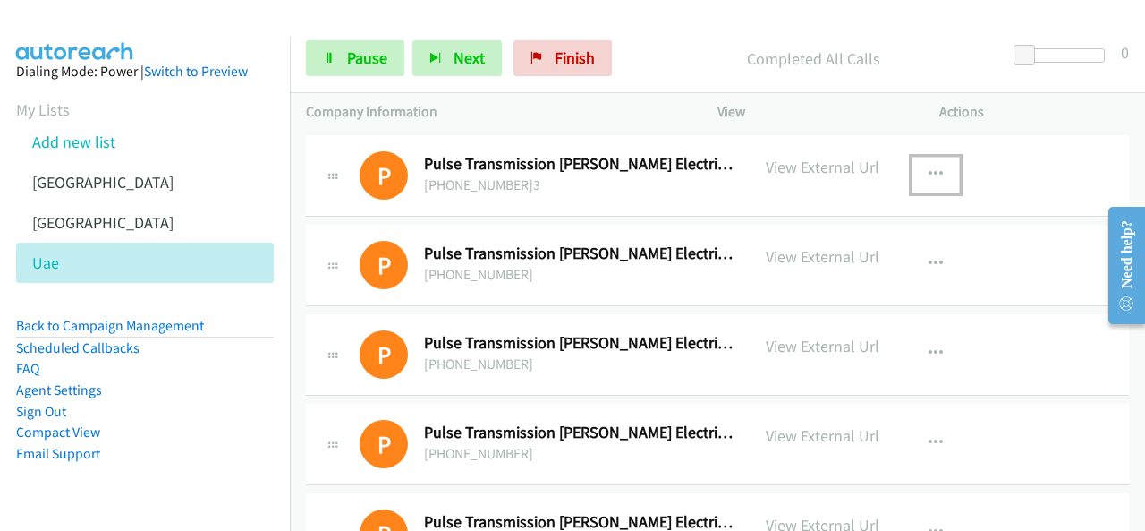
click at [929, 171] on icon "button" at bounding box center [936, 174] width 14 height 14
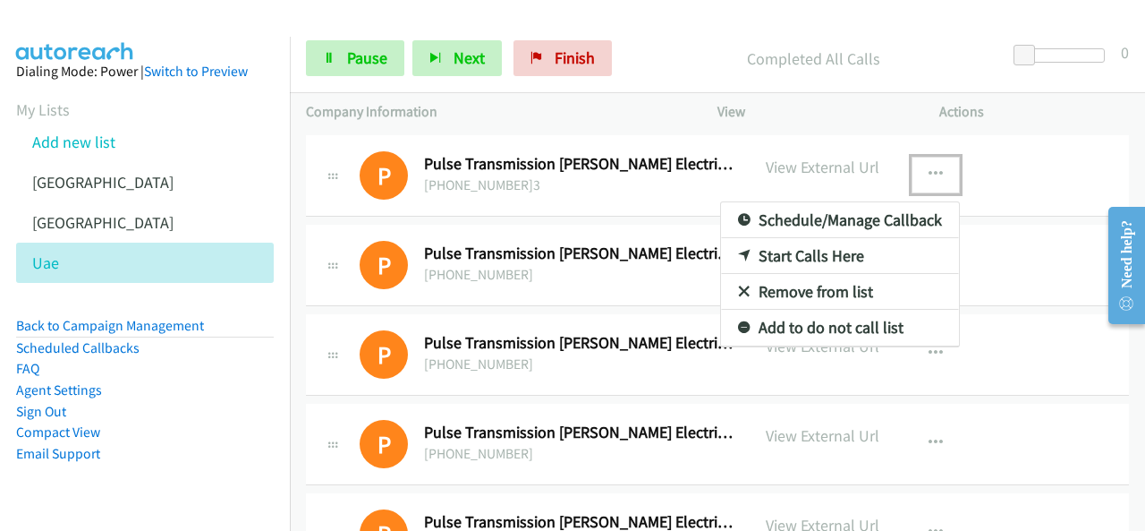
click at [823, 242] on link "Start Calls Here" at bounding box center [840, 256] width 238 height 36
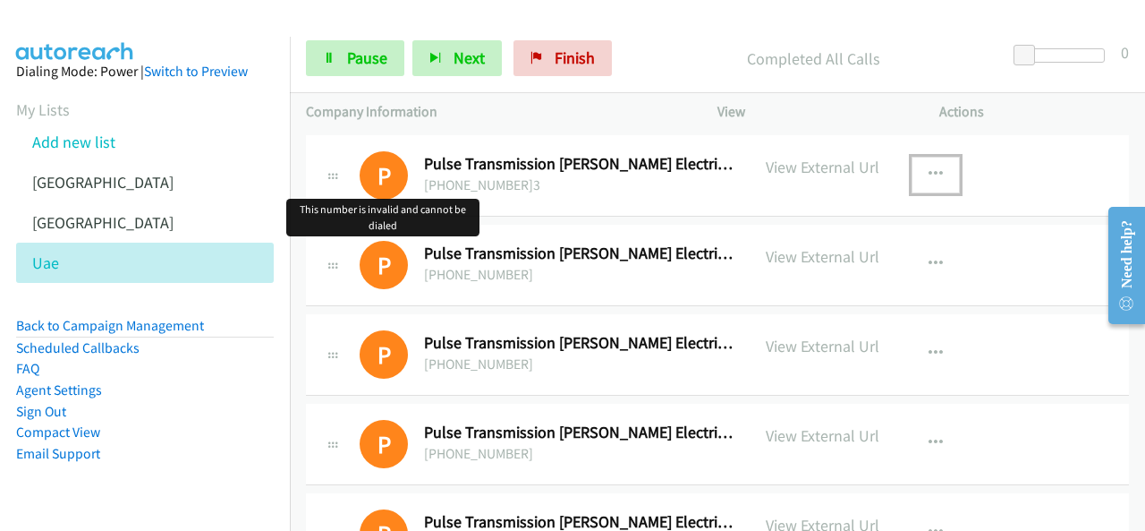
click at [405, 180] on h1 "P" at bounding box center [384, 175] width 48 height 48
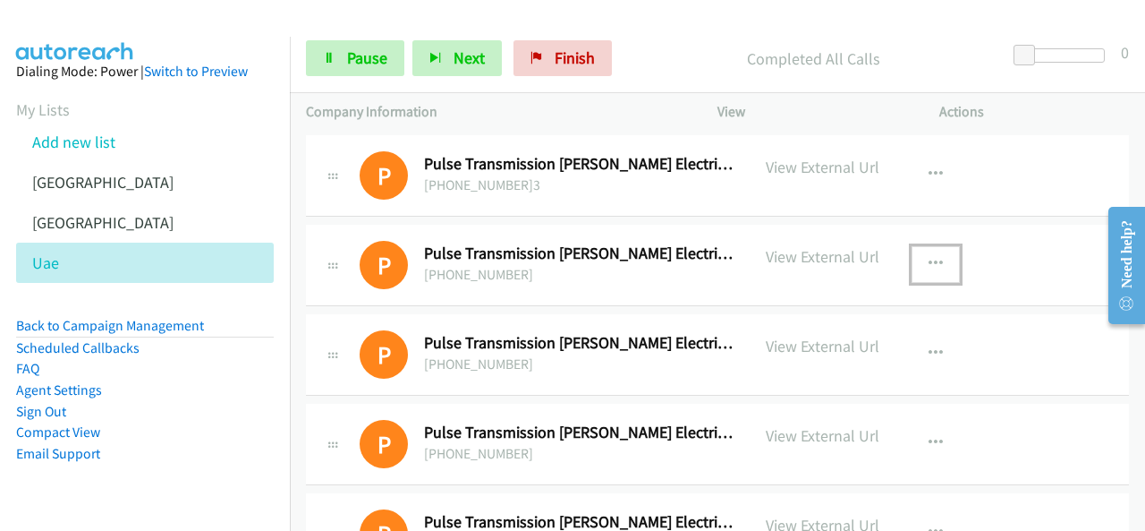
click at [930, 262] on icon "button" at bounding box center [936, 264] width 14 height 14
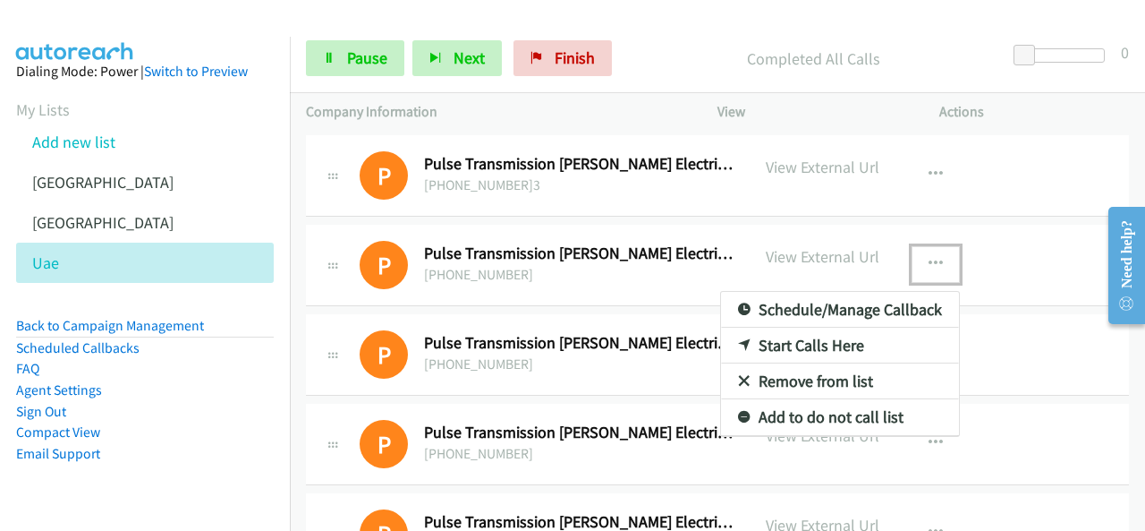
click at [789, 339] on link "Start Calls Here" at bounding box center [840, 345] width 238 height 36
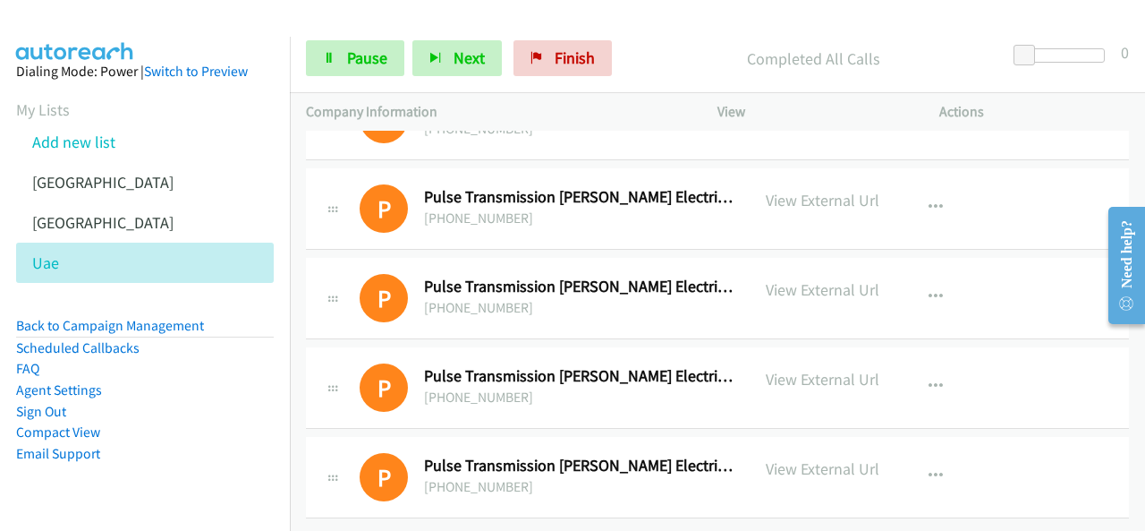
scroll to position [1049, 0]
click at [73, 180] on link "[GEOGRAPHIC_DATA]" at bounding box center [102, 182] width 141 height 21
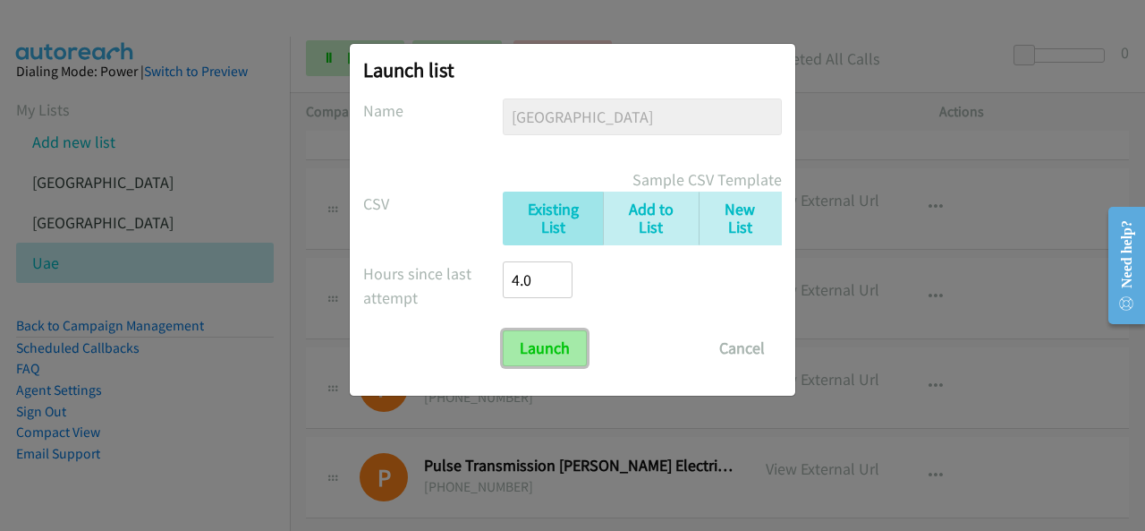
drag, startPoint x: 523, startPoint y: 359, endPoint x: 563, endPoint y: 331, distance: 48.9
click at [522, 359] on input "Launch" at bounding box center [545, 348] width 84 height 36
